Goal: Navigation & Orientation: Find specific page/section

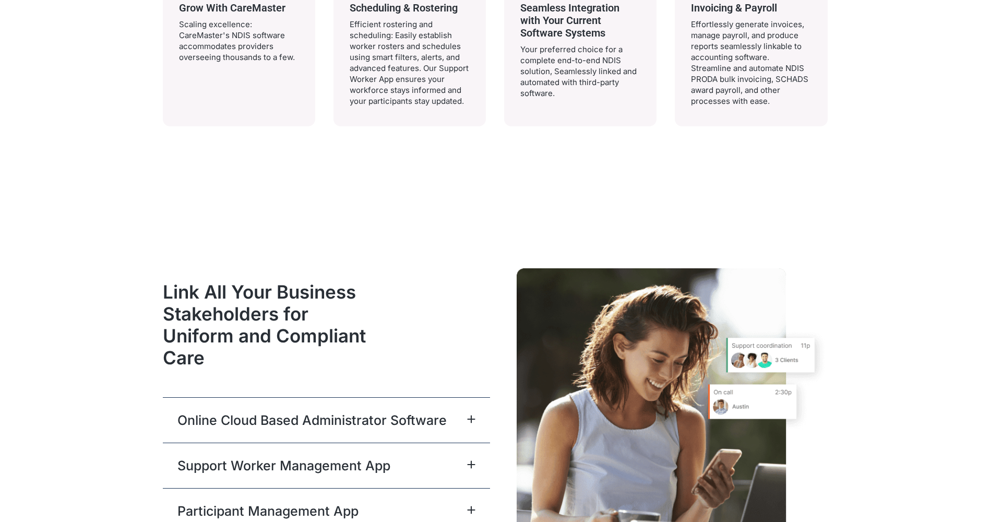
scroll to position [2338, 0]
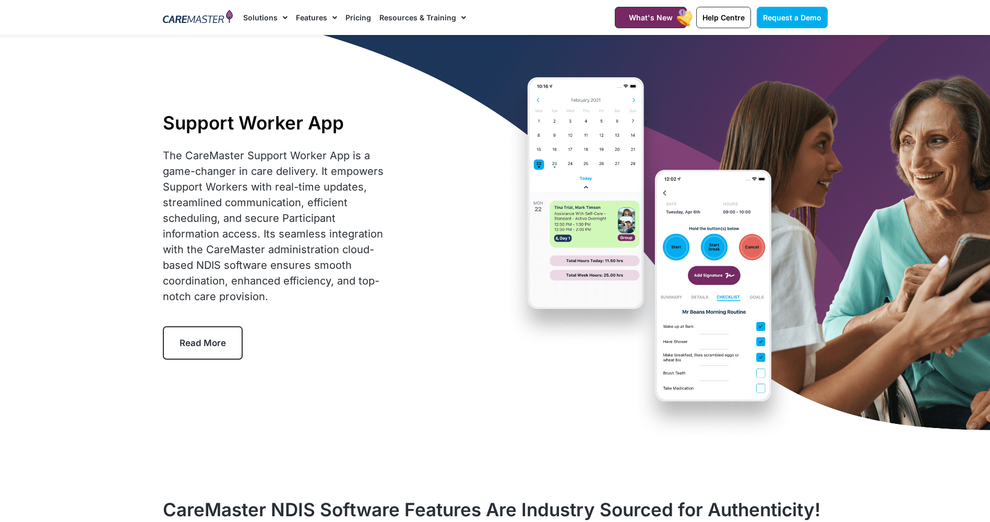
click at [262, 14] on link "Solutions" at bounding box center [265, 17] width 44 height 35
click at [262, 19] on link "Solutions" at bounding box center [265, 17] width 44 height 35
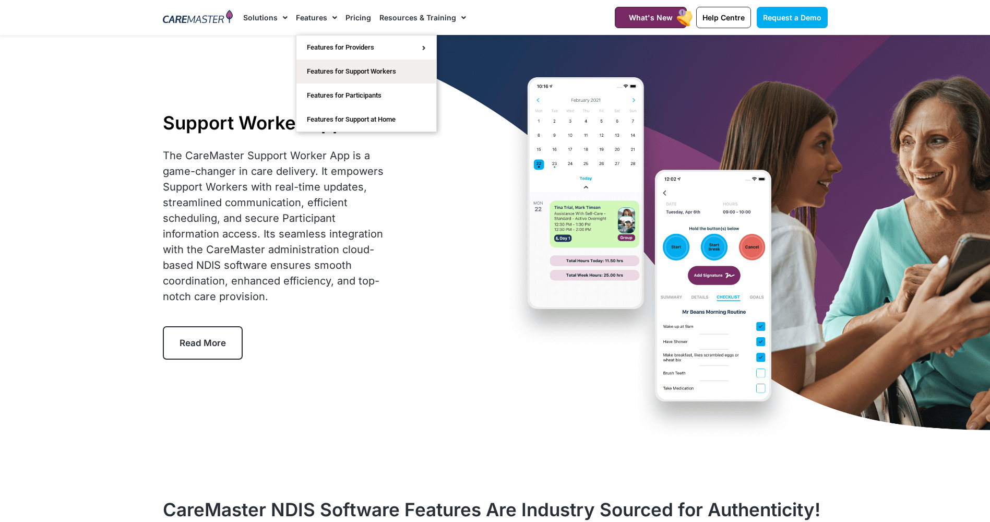
click at [319, 18] on link "Features" at bounding box center [316, 17] width 41 height 35
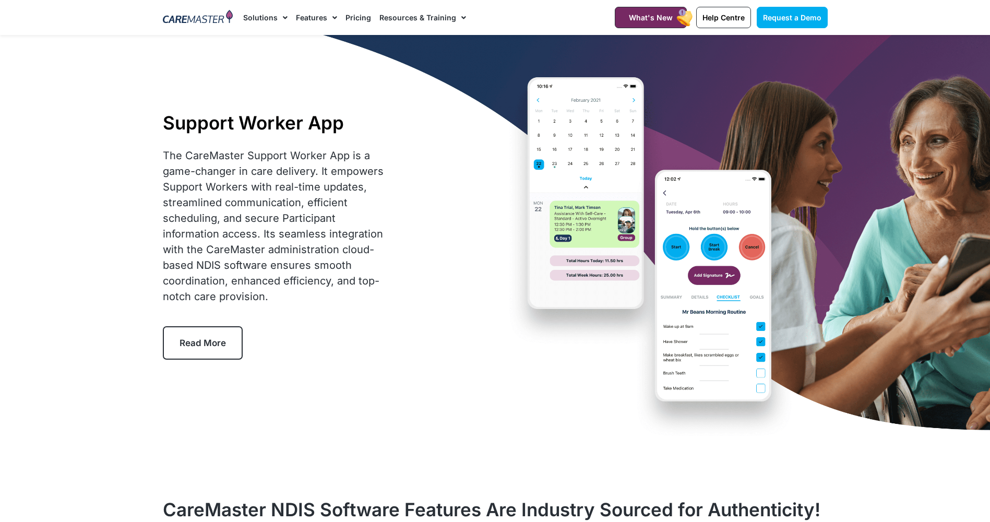
click at [319, 18] on link "Features" at bounding box center [316, 17] width 41 height 35
click at [219, 18] on img at bounding box center [198, 18] width 70 height 16
